Goal: Task Accomplishment & Management: Use online tool/utility

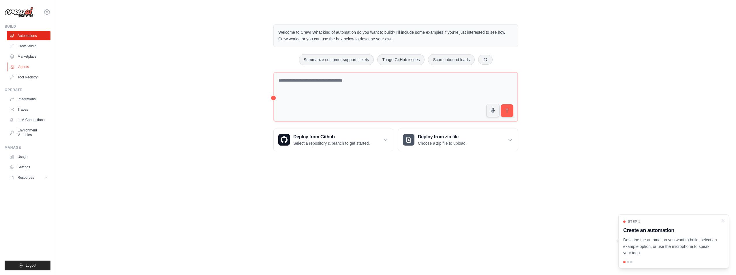
click at [24, 65] on link "Agents" at bounding box center [30, 66] width 44 height 9
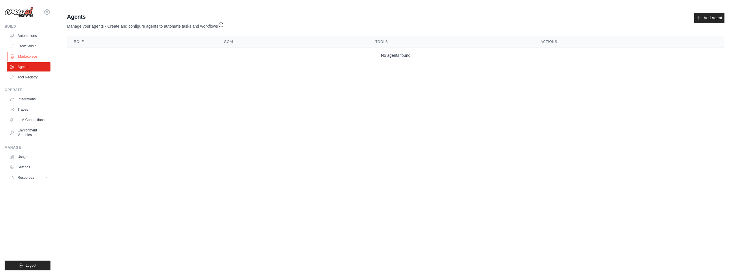
click at [31, 57] on link "Marketplace" at bounding box center [30, 56] width 44 height 9
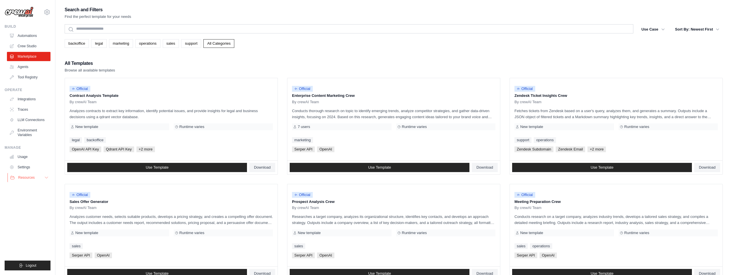
click at [37, 179] on button "Resources" at bounding box center [30, 177] width 44 height 9
click at [22, 35] on link "Automations" at bounding box center [30, 35] width 44 height 9
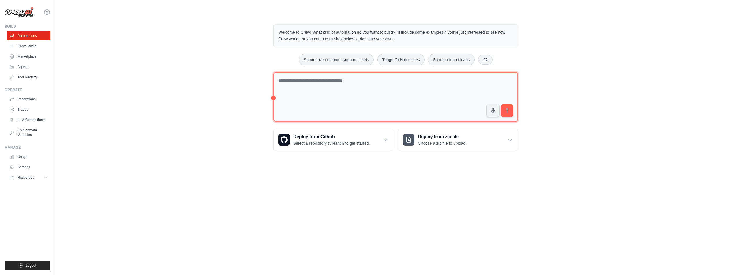
click at [290, 81] on textarea at bounding box center [396, 97] width 245 height 50
type textarea "**********"
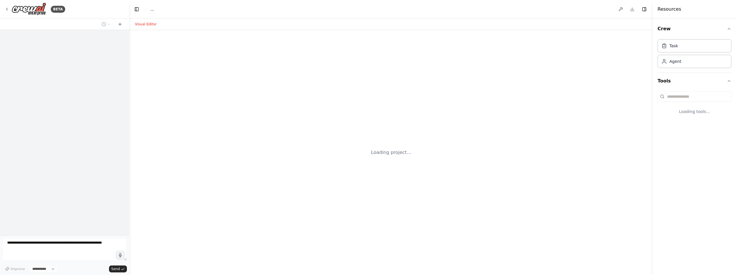
select select "****"
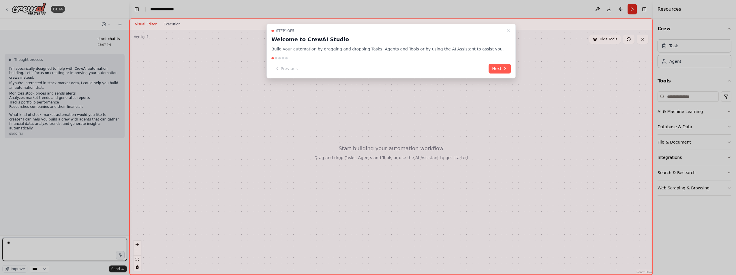
type textarea "*"
type textarea "**********"
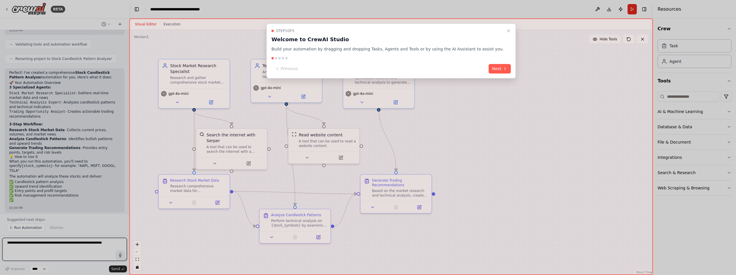
scroll to position [438, 0]
click at [25, 229] on div at bounding box center [368, 137] width 736 height 275
click at [506, 31] on icon "Close walkthrough" at bounding box center [508, 31] width 5 height 5
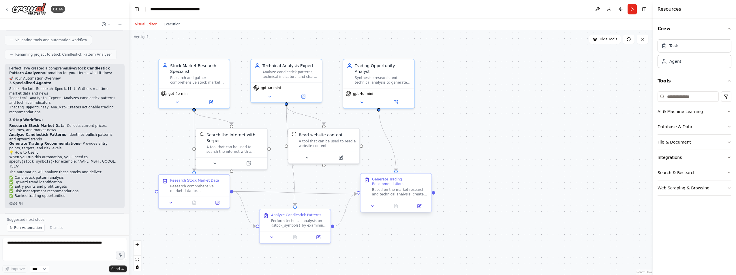
click at [388, 189] on div "Based on the market research and technical analysis, create actionable trading …" at bounding box center [400, 192] width 56 height 9
click at [392, 188] on div "Based on the market research and technical analysis, create actionable trading …" at bounding box center [400, 192] width 56 height 9
click at [374, 213] on div "Generate Trading Recommendations Based on the market research and technical ana…" at bounding box center [396, 193] width 72 height 40
click at [374, 208] on icon at bounding box center [372, 206] width 5 height 5
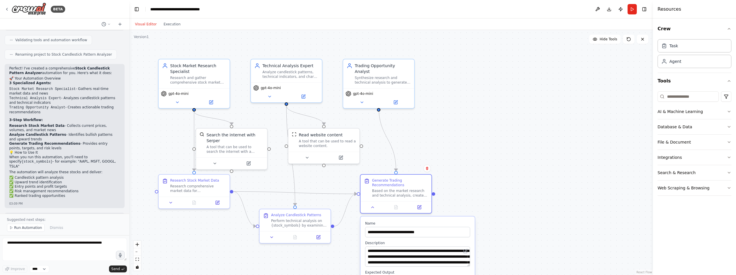
click at [493, 207] on div ".deletable-edge-delete-btn { width: 20px; height: 20px; border: 0px solid #ffff…" at bounding box center [391, 152] width 524 height 245
click at [10, 228] on icon at bounding box center [11, 227] width 3 height 3
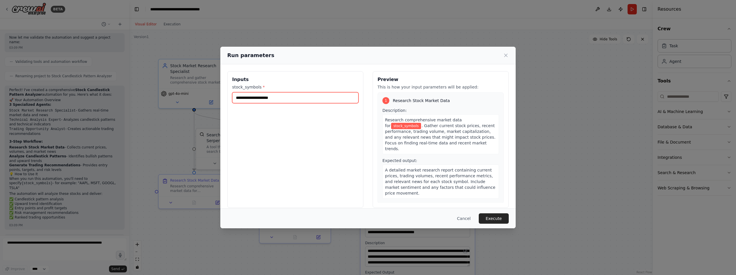
click at [266, 97] on input "stock_symbols *" at bounding box center [295, 97] width 126 height 11
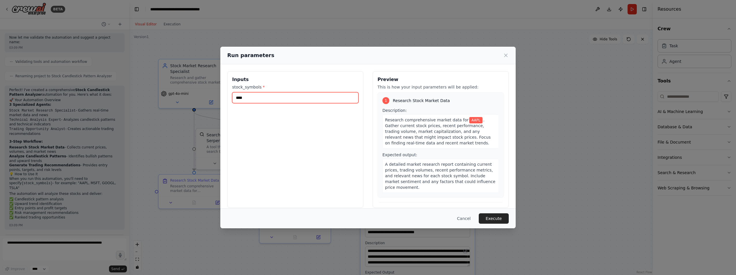
type input "****"
click at [504, 219] on button "Execute" at bounding box center [494, 219] width 30 height 10
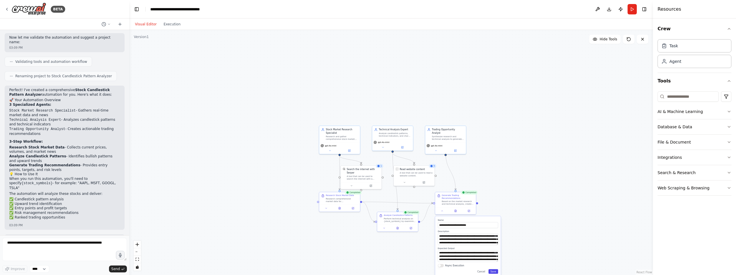
click at [494, 271] on button "Save" at bounding box center [494, 272] width 10 height 5
click at [452, 201] on div "Based on the market research and technical analysis, create actionable trading …" at bounding box center [458, 202] width 32 height 5
click at [459, 200] on div "Based on the market research and technical analysis, create actionable trading …" at bounding box center [458, 202] width 32 height 5
click at [523, 207] on div ".deletable-edge-delete-btn { width: 20px; height: 20px; border: 0px solid #ffff…" at bounding box center [391, 152] width 524 height 245
click at [443, 214] on div at bounding box center [455, 210] width 41 height 7
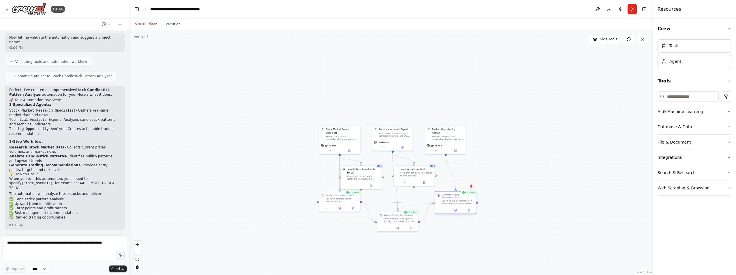
click at [443, 214] on div at bounding box center [455, 210] width 41 height 7
click at [547, 212] on div ".deletable-edge-delete-btn { width: 20px; height: 20px; border: 0px solid #ffff…" at bounding box center [391, 152] width 524 height 245
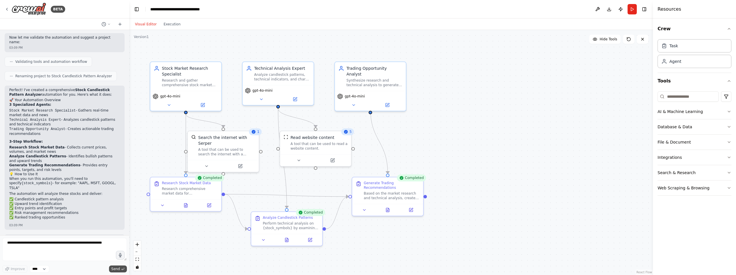
click at [119, 269] on span "Send" at bounding box center [115, 269] width 9 height 5
click at [69, 246] on textarea at bounding box center [64, 249] width 125 height 23
click at [412, 209] on icon at bounding box center [411, 208] width 3 height 3
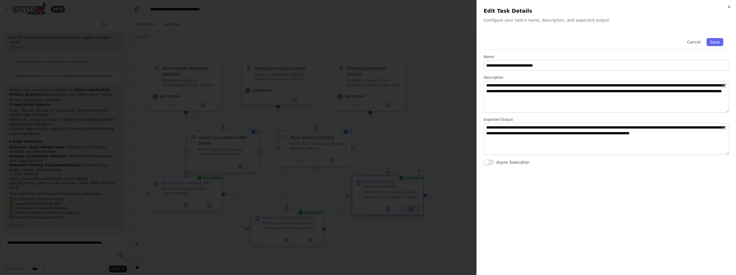
click at [412, 209] on div at bounding box center [368, 137] width 736 height 275
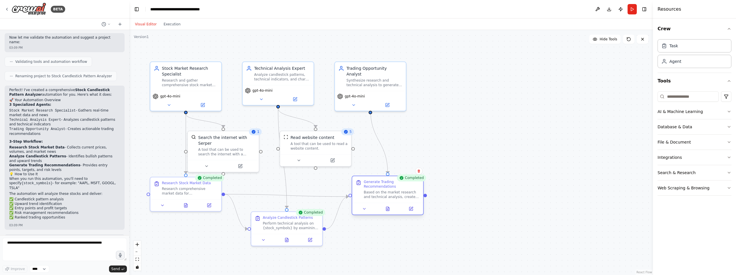
click at [400, 193] on div "Based on the market research and technical analysis, create actionable trading …" at bounding box center [392, 194] width 56 height 9
click at [376, 183] on div "Generate Trading Recommendations" at bounding box center [392, 184] width 56 height 9
click at [168, 24] on button "Execution" at bounding box center [172, 24] width 24 height 7
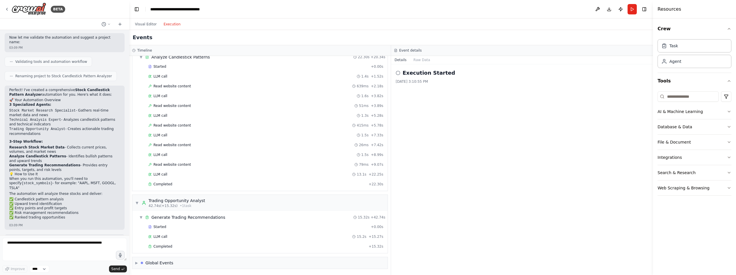
scroll to position [107, 0]
click at [156, 262] on div "Global Events" at bounding box center [159, 263] width 28 height 6
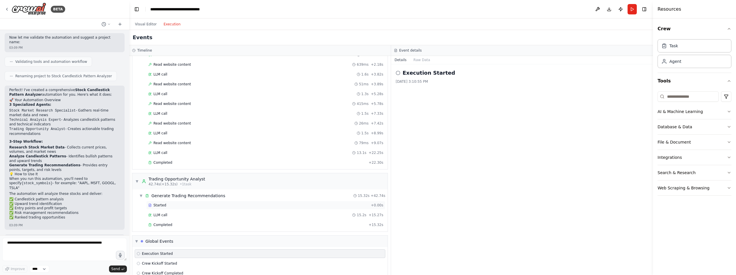
scroll to position [149, 0]
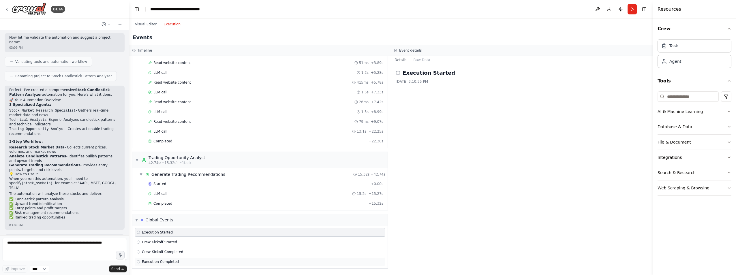
click at [161, 264] on span "Execution Completed" at bounding box center [160, 262] width 37 height 5
click at [634, 10] on button "Run" at bounding box center [632, 9] width 9 height 10
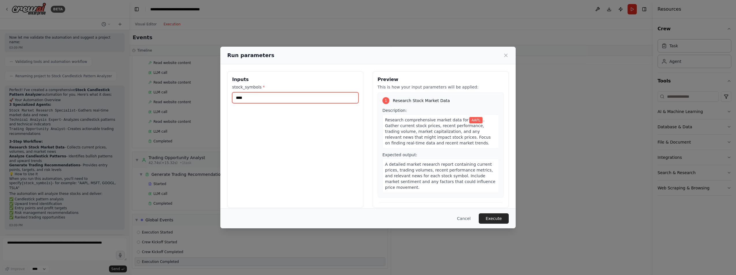
click at [255, 100] on input "****" at bounding box center [295, 97] width 126 height 11
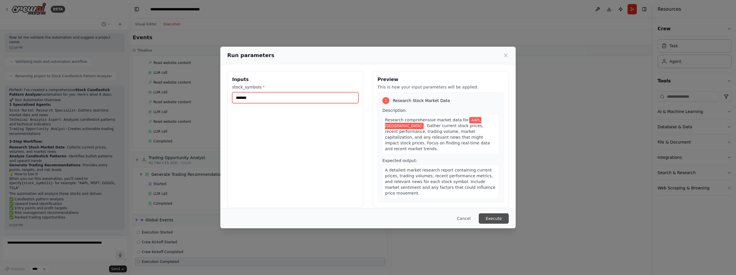
type input "*******"
click at [488, 218] on button "Execute" at bounding box center [494, 219] width 30 height 10
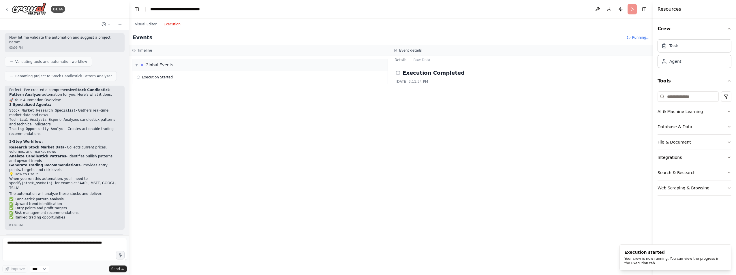
click at [400, 72] on circle at bounding box center [398, 73] width 4 height 4
click at [421, 59] on button "Raw Data" at bounding box center [422, 60] width 24 height 8
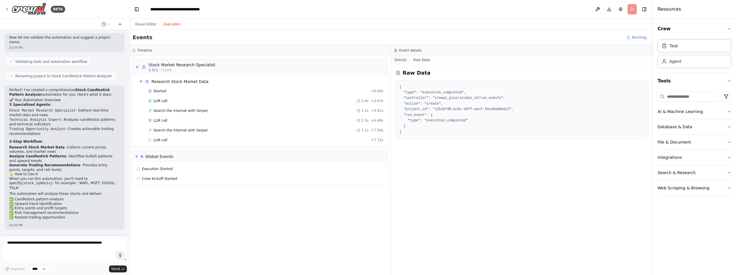
click at [400, 60] on button "Details" at bounding box center [400, 60] width 19 height 8
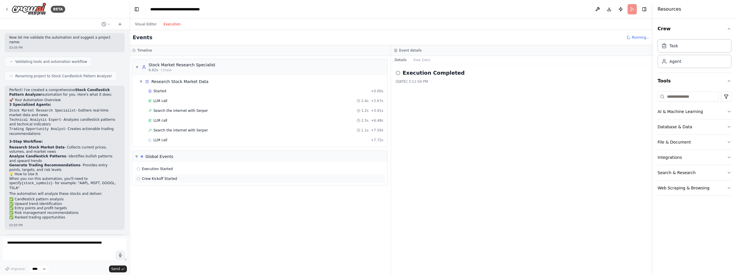
click at [148, 181] on span "Crew Kickoff Started" at bounding box center [159, 179] width 35 height 5
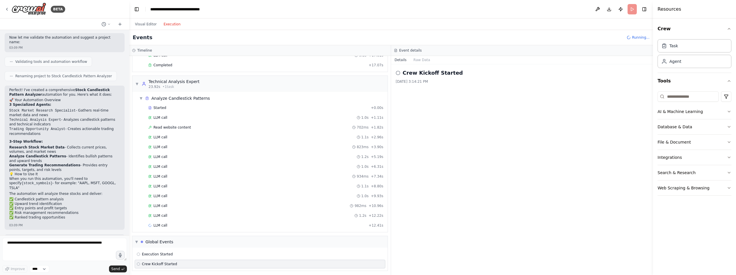
scroll to position [87, 0]
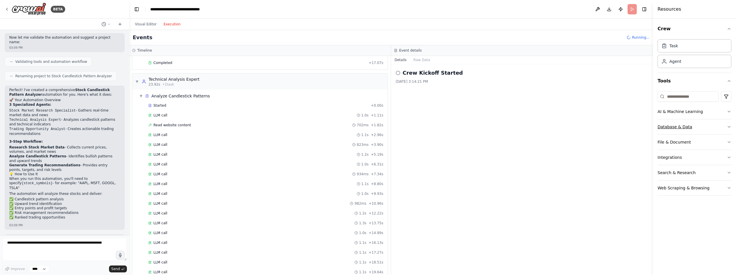
click at [688, 127] on button "Database & Data" at bounding box center [695, 126] width 74 height 15
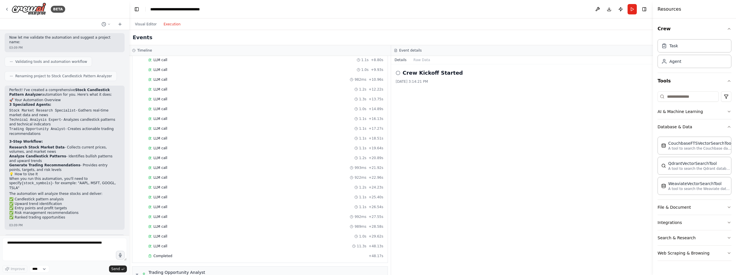
scroll to position [336, 0]
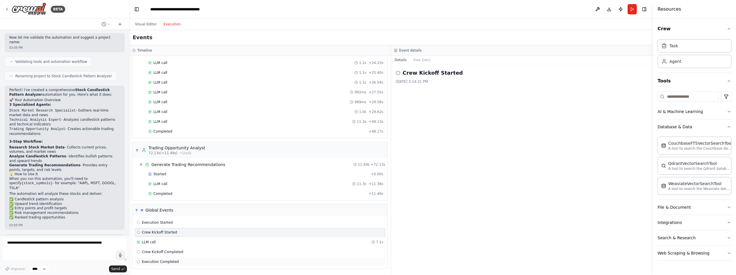
click at [156, 261] on span "Execution Completed" at bounding box center [160, 262] width 37 height 5
click at [139, 263] on icon at bounding box center [138, 261] width 3 height 3
click at [173, 10] on div "**********" at bounding box center [181, 9] width 63 height 6
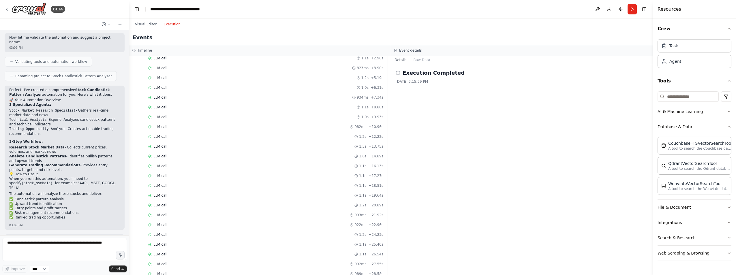
scroll to position [0, 0]
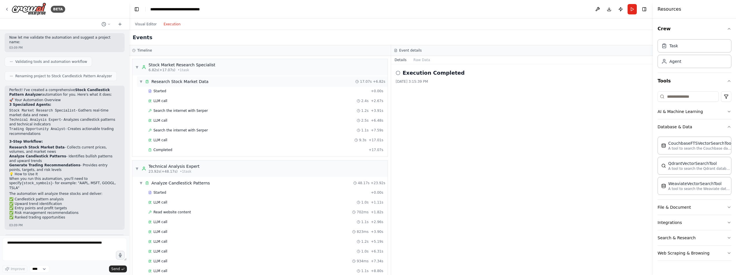
click at [141, 80] on span "▼" at bounding box center [140, 81] width 3 height 5
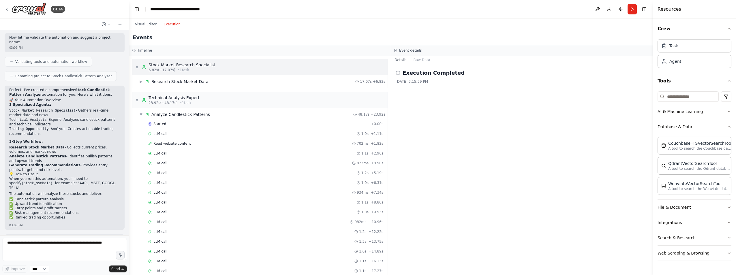
click at [137, 68] on span "▼" at bounding box center [136, 67] width 3 height 5
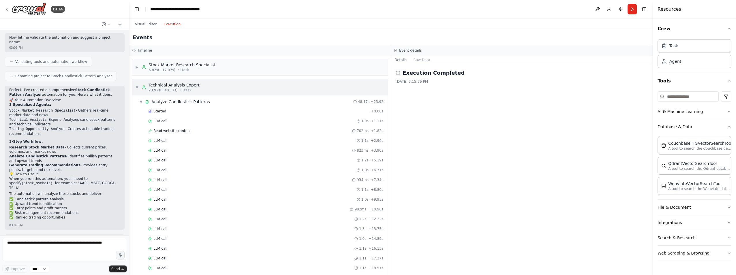
click at [139, 87] on span "▼" at bounding box center [136, 87] width 3 height 5
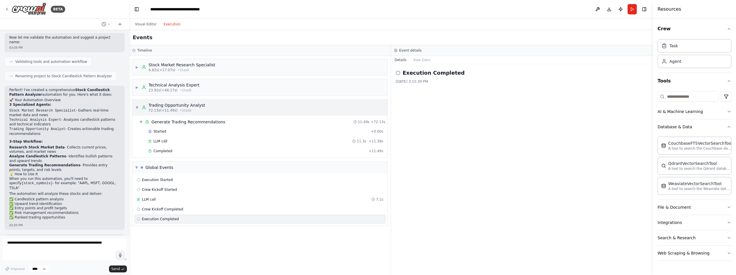
click at [135, 109] on div "▼ Trading Opportunity Analyst 72.13s (+11.49s) • 1 task" at bounding box center [259, 108] width 255 height 16
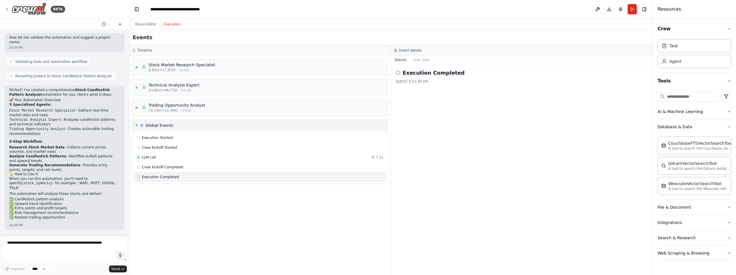
click at [136, 126] on span "▼" at bounding box center [136, 125] width 3 height 5
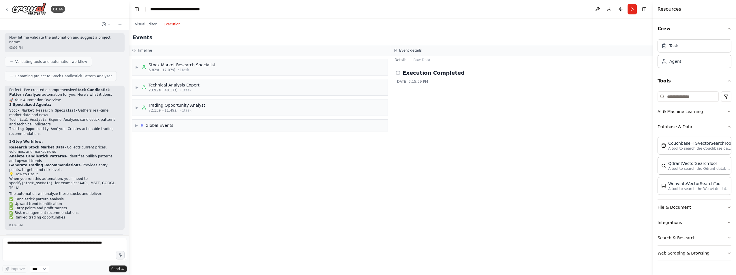
click at [688, 205] on button "File & Document" at bounding box center [695, 207] width 74 height 15
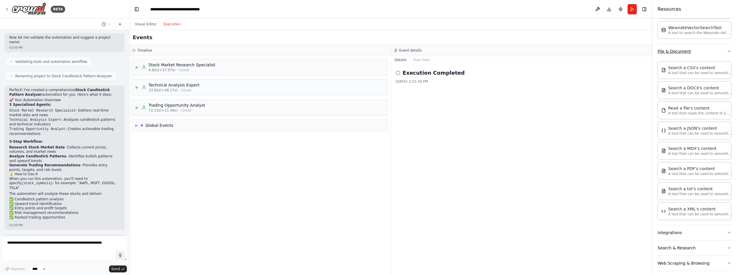
scroll to position [161, 0]
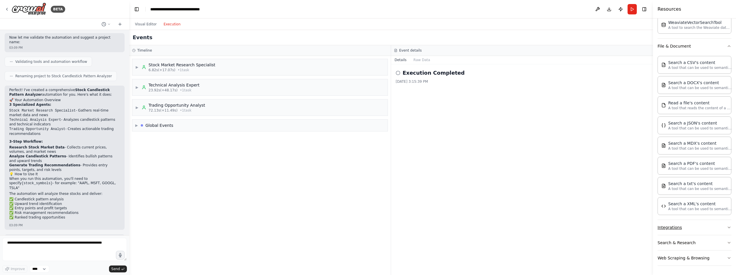
click at [695, 227] on button "Integrations" at bounding box center [695, 227] width 74 height 15
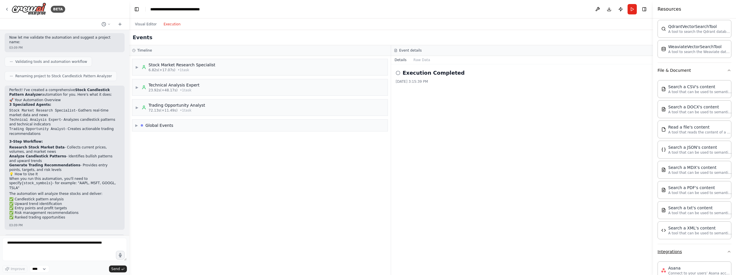
scroll to position [0, 0]
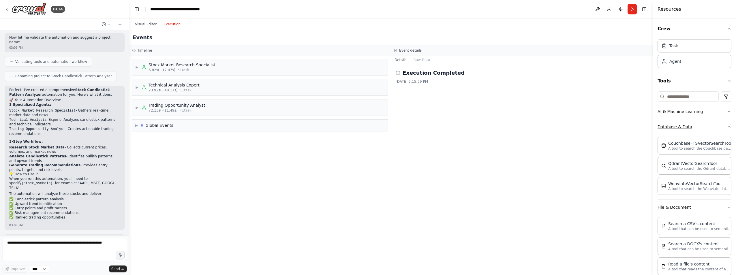
click at [671, 127] on button "Database & Data" at bounding box center [695, 126] width 74 height 15
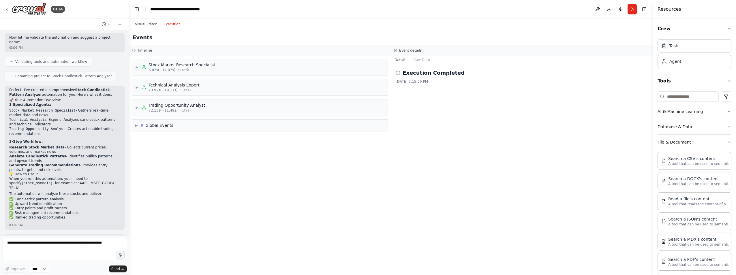
click at [398, 73] on icon at bounding box center [398, 73] width 5 height 5
click at [423, 57] on button "Raw Data" at bounding box center [422, 60] width 24 height 8
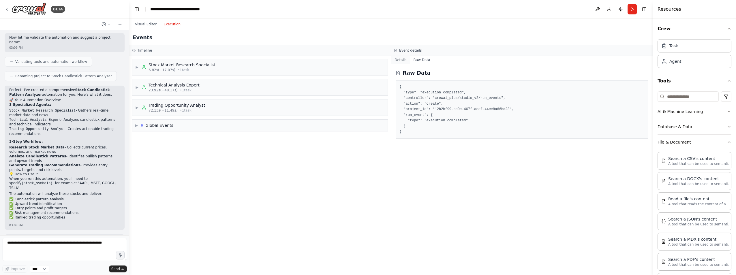
click at [399, 59] on button "Details" at bounding box center [400, 60] width 19 height 8
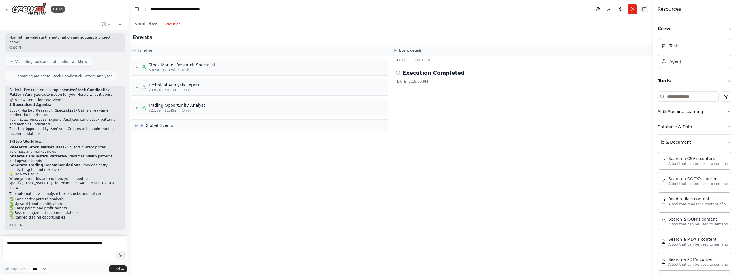
click at [645, 8] on button "Toggle Right Sidebar" at bounding box center [645, 9] width 8 height 8
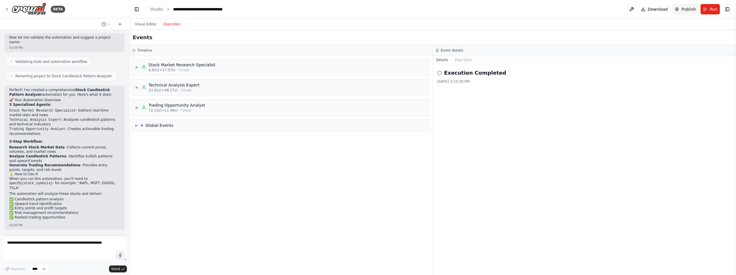
click at [690, 11] on span "Publish" at bounding box center [689, 9] width 14 height 6
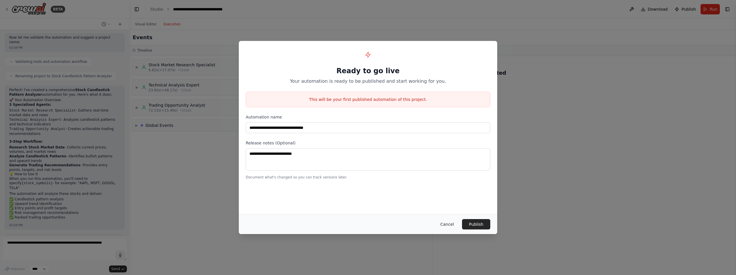
click at [447, 223] on button "Cancel" at bounding box center [447, 224] width 23 height 10
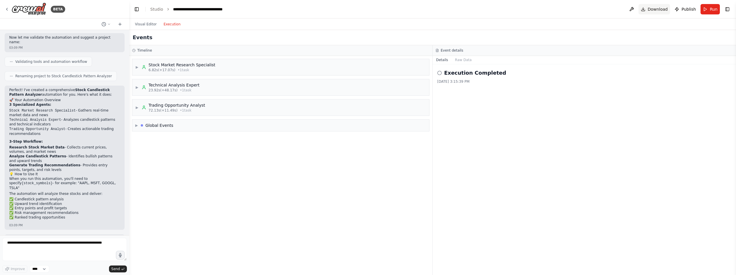
click at [661, 10] on span "Download" at bounding box center [658, 9] width 20 height 6
click at [660, 101] on div "Execution Completed 8/25/2025, 3:15:39 PM" at bounding box center [585, 169] width 304 height 211
click at [635, 9] on button at bounding box center [631, 9] width 9 height 10
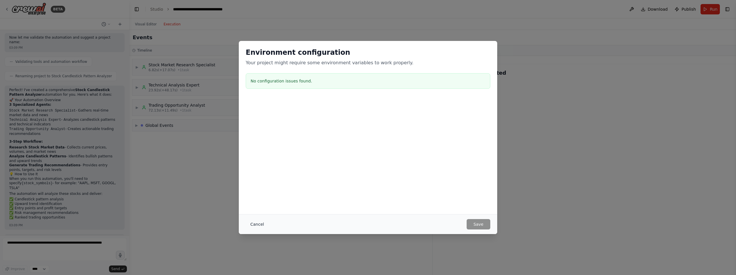
click at [252, 225] on button "Cancel" at bounding box center [257, 224] width 23 height 10
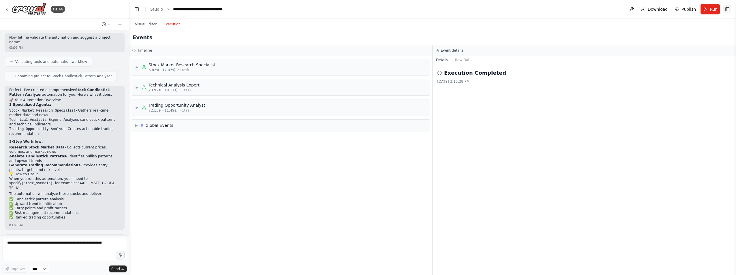
click at [725, 9] on button "Toggle Right Sidebar" at bounding box center [728, 9] width 8 height 8
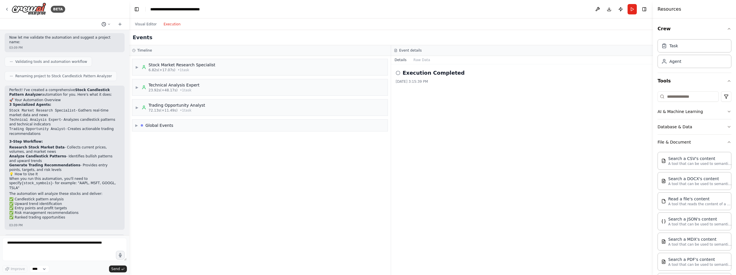
click at [108, 25] on icon at bounding box center [108, 24] width 3 height 3
click at [108, 25] on div at bounding box center [64, 137] width 129 height 275
click at [108, 25] on icon at bounding box center [108, 24] width 3 height 3
click at [73, 35] on span "stock chatrts" at bounding box center [82, 36] width 38 height 5
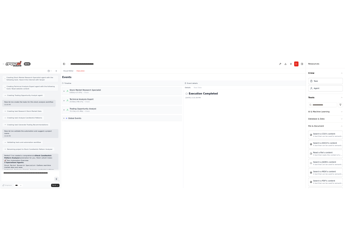
scroll to position [416, 0]
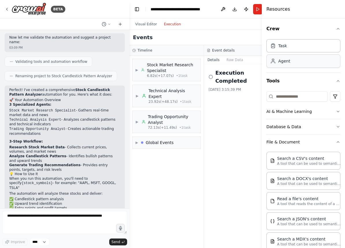
click at [283, 66] on div "Agent" at bounding box center [303, 61] width 74 height 13
click at [287, 65] on div "Agent" at bounding box center [303, 61] width 74 height 13
click at [285, 48] on div "Task" at bounding box center [303, 45] width 74 height 13
click at [296, 100] on input at bounding box center [296, 96] width 61 height 10
click at [332, 95] on html "BETA stock chatrts 03:07 PM ▶ Thought process I'm specifically designed to help…" at bounding box center [172, 124] width 345 height 248
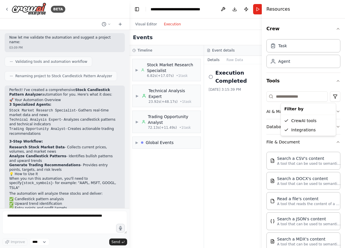
click at [332, 95] on html "BETA stock chatrts 03:07 PM ▶ Thought process I'm specifically designed to help…" at bounding box center [172, 124] width 345 height 248
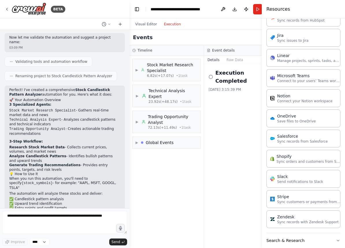
scroll to position [519, 0]
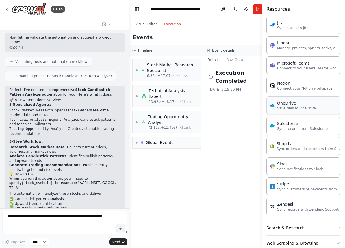
click at [291, 111] on p "Save files to OneDrive" at bounding box center [296, 108] width 39 height 5
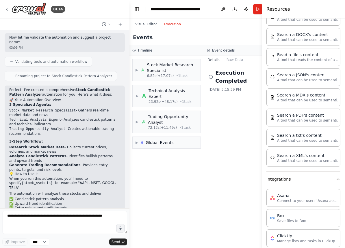
scroll to position [0, 0]
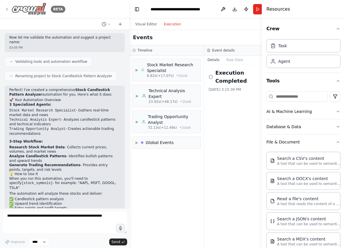
click at [27, 11] on img at bounding box center [29, 9] width 35 height 13
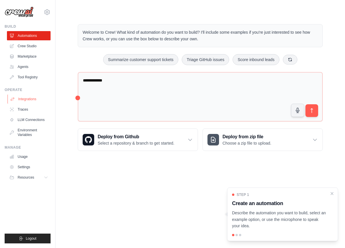
click at [28, 95] on link "Integrations" at bounding box center [30, 99] width 44 height 9
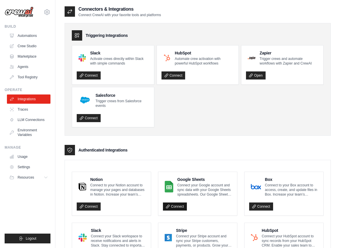
click at [179, 207] on link "Connect" at bounding box center [175, 207] width 24 height 8
click at [24, 158] on link "Usage" at bounding box center [30, 156] width 44 height 9
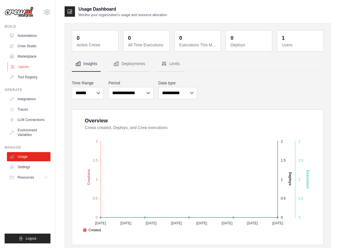
click at [24, 65] on link "Agents" at bounding box center [30, 66] width 44 height 9
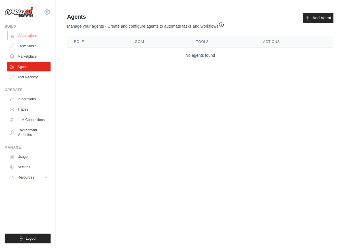
click at [26, 33] on link "Automations" at bounding box center [30, 35] width 44 height 9
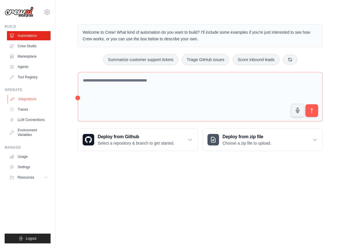
click at [23, 98] on link "Integrations" at bounding box center [30, 99] width 44 height 9
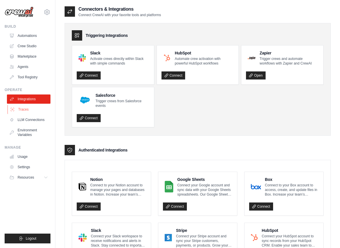
click at [22, 110] on link "Traces" at bounding box center [30, 109] width 44 height 9
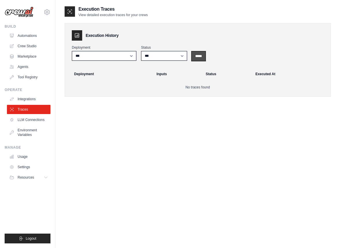
click at [205, 54] on input "*****" at bounding box center [199, 56] width 14 height 9
click at [23, 136] on link "Environment Variables" at bounding box center [30, 133] width 44 height 14
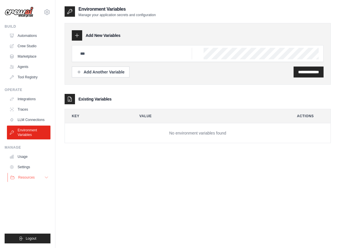
click at [31, 177] on span "Resources" at bounding box center [26, 177] width 16 height 5
click at [29, 44] on link "Crew Studio" at bounding box center [30, 46] width 44 height 9
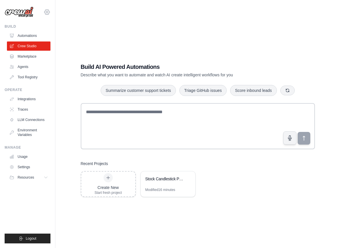
click at [48, 10] on icon at bounding box center [47, 12] width 7 height 7
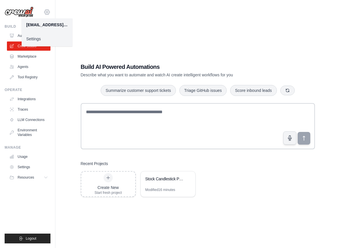
click at [48, 10] on icon at bounding box center [47, 12] width 7 height 7
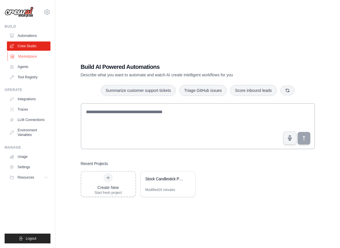
click at [27, 57] on link "Marketplace" at bounding box center [30, 56] width 44 height 9
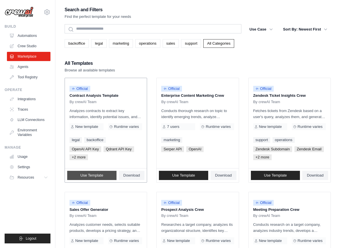
click at [94, 178] on link "Use Template" at bounding box center [91, 175] width 49 height 9
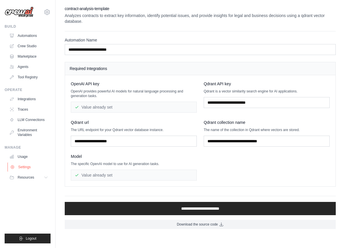
click at [17, 165] on link "Settings" at bounding box center [30, 167] width 44 height 9
